Goal: Task Accomplishment & Management: Complete application form

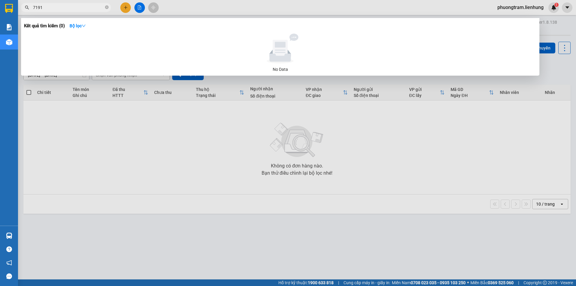
type input "7191"
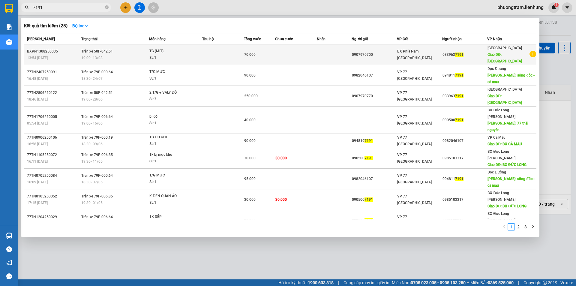
click at [372, 52] on div "0907970700" at bounding box center [374, 55] width 45 height 6
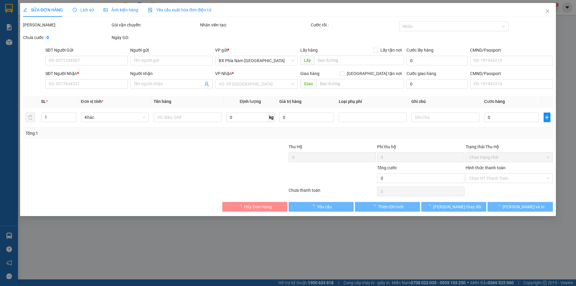
type input "0907970700"
type input "079202031920"
type input "0339637191"
type input "BẾN XE [GEOGRAPHIC_DATA]"
type input "70.000"
